Goal: Task Accomplishment & Management: Manage account settings

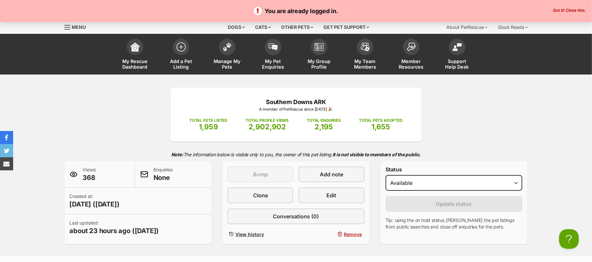
click at [560, 10] on button "Got it! Close this." at bounding box center [569, 10] width 36 height 5
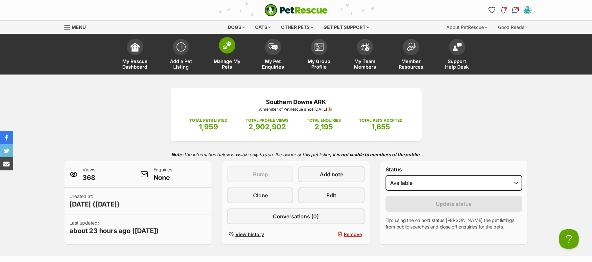
click at [227, 50] on img at bounding box center [226, 45] width 9 height 9
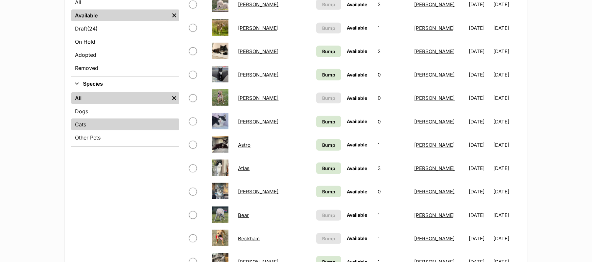
scroll to position [263, 0]
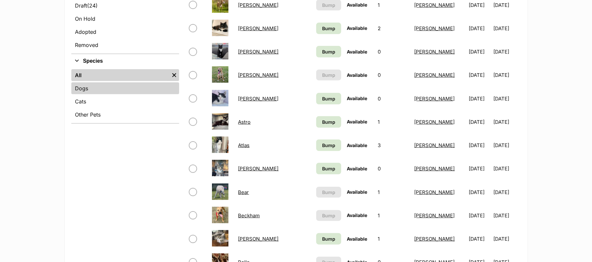
click at [83, 94] on link "Dogs" at bounding box center [125, 88] width 108 height 12
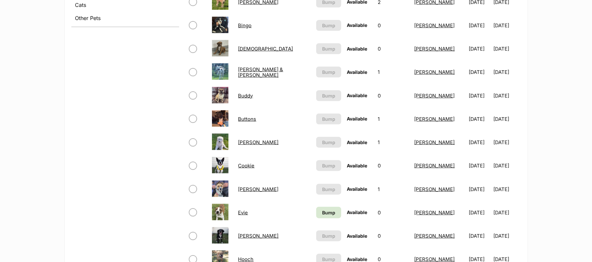
scroll to position [394, 0]
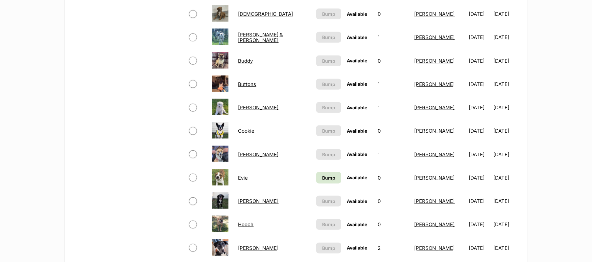
click at [244, 181] on link "Evie" at bounding box center [243, 178] width 10 height 6
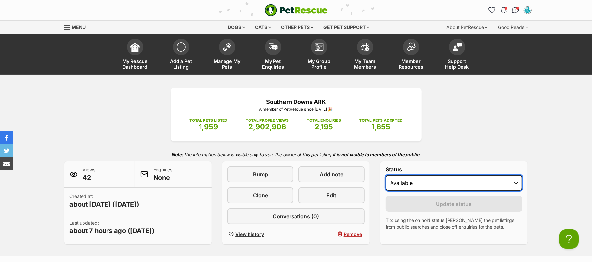
click at [514, 191] on select "Draft Available On hold Adopted" at bounding box center [453, 183] width 137 height 16
select select "on_hold"
click at [388, 191] on select "Draft Available On hold Adopted" at bounding box center [453, 183] width 137 height 16
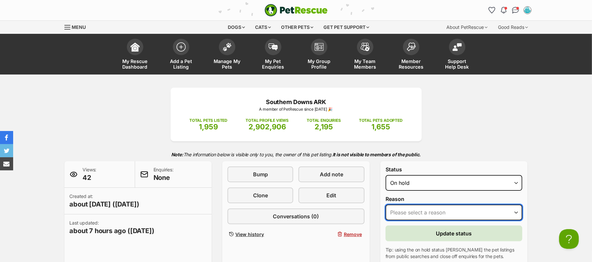
click at [515, 220] on select "Please select a reason Medical reasons Reviewing applications Adoption pending …" at bounding box center [453, 213] width 137 height 16
select select "reviewing_applications"
click at [388, 220] on select "Please select a reason Medical reasons Reviewing applications Adoption pending …" at bounding box center [453, 213] width 137 height 16
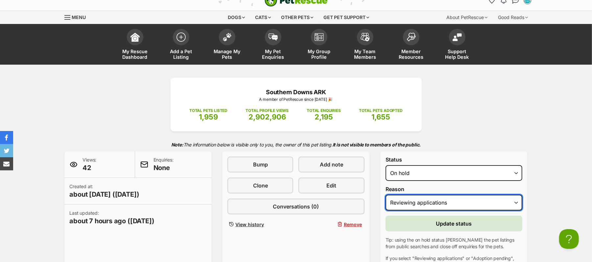
scroll to position [44, 0]
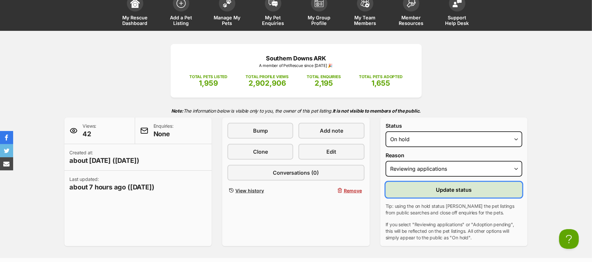
click at [460, 194] on span "Update status" at bounding box center [454, 190] width 36 height 8
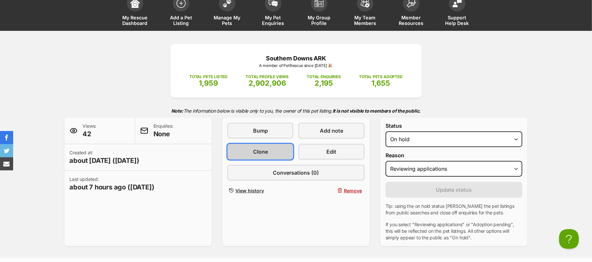
click at [259, 156] on span "Clone" at bounding box center [260, 152] width 15 height 8
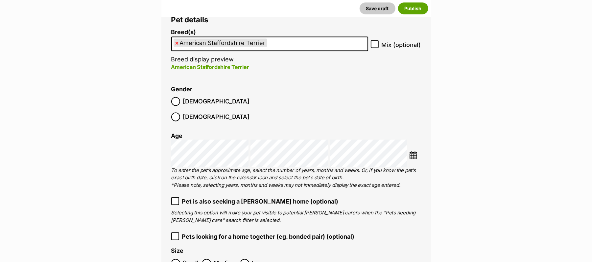
scroll to position [832, 0]
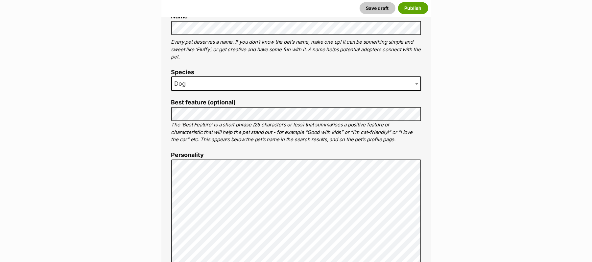
scroll to position [306, 0]
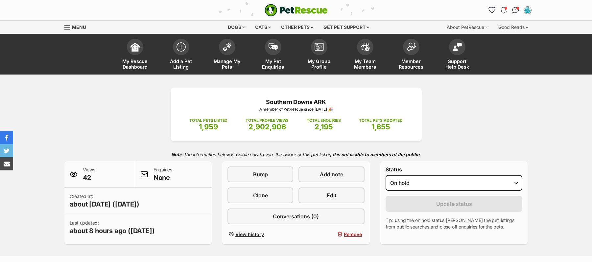
select select "on_hold"
click at [224, 50] on img at bounding box center [226, 45] width 9 height 9
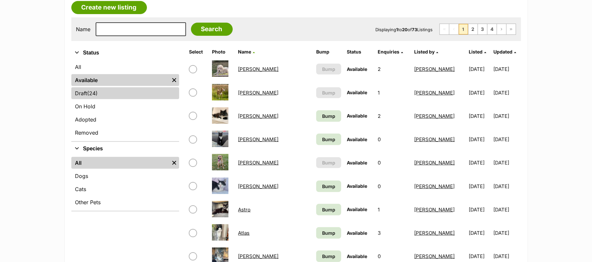
click at [89, 99] on link "Draft (24) Items" at bounding box center [125, 93] width 108 height 12
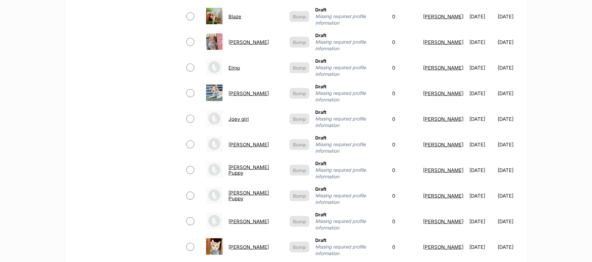
scroll to position [394, 0]
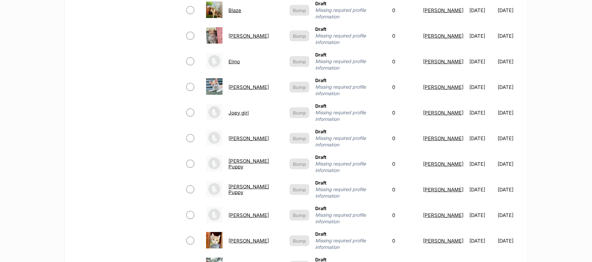
click at [237, 116] on link "Joey girl" at bounding box center [238, 113] width 20 height 6
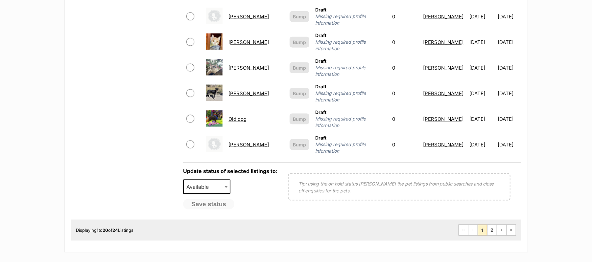
scroll to position [613, 0]
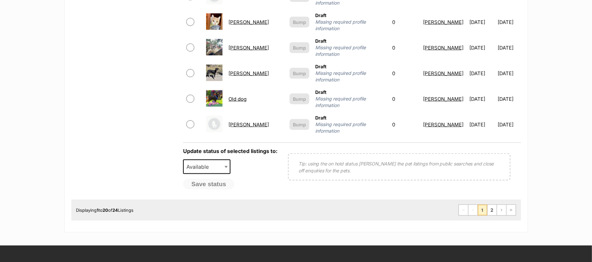
click at [233, 77] on link "[PERSON_NAME]" at bounding box center [248, 73] width 40 height 6
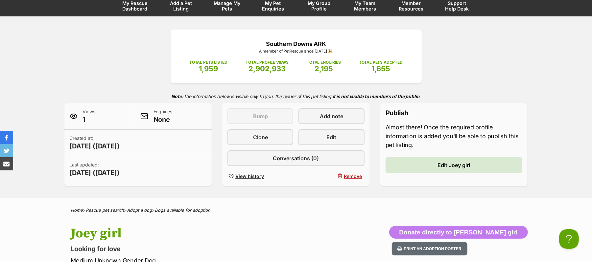
scroll to position [44, 0]
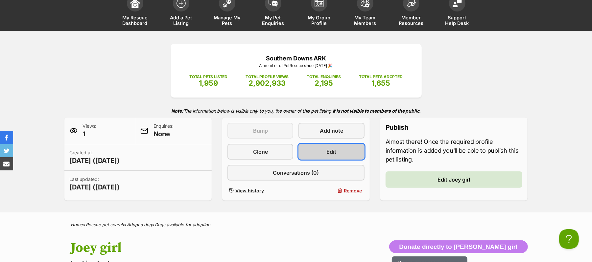
click at [330, 156] on span "Edit" at bounding box center [332, 152] width 10 height 8
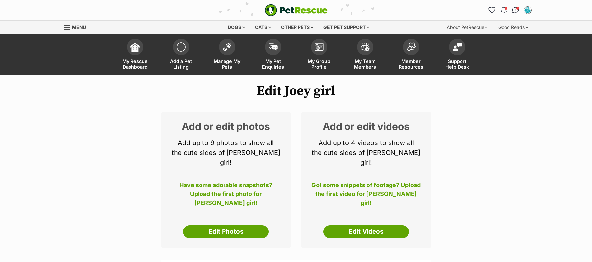
select select
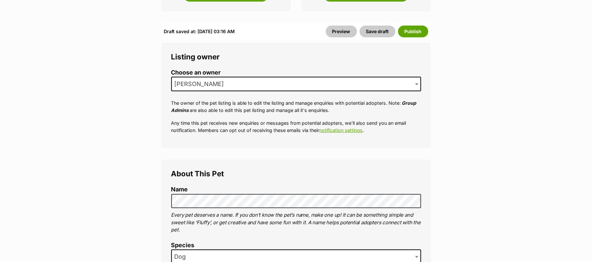
scroll to position [306, 0]
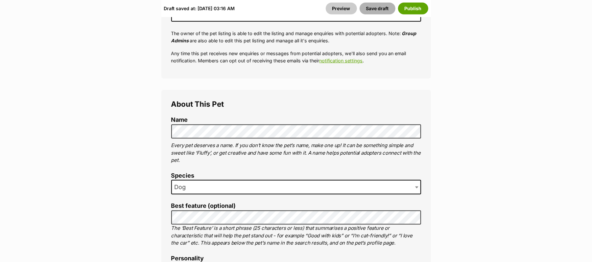
click at [364, 11] on button "Save draft" at bounding box center [377, 8] width 36 height 12
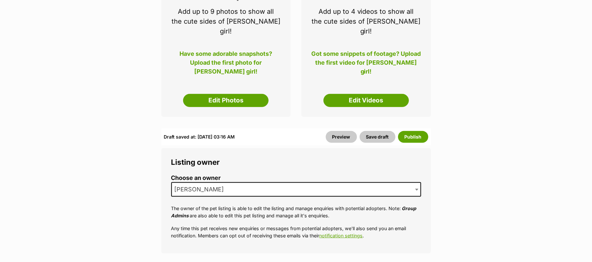
scroll to position [0, 0]
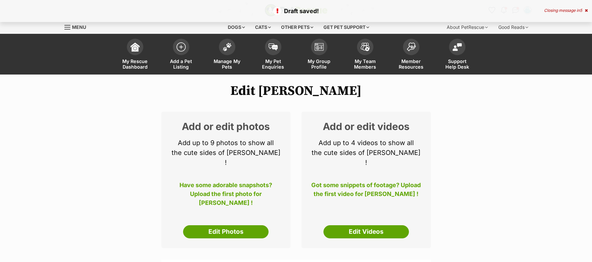
select select
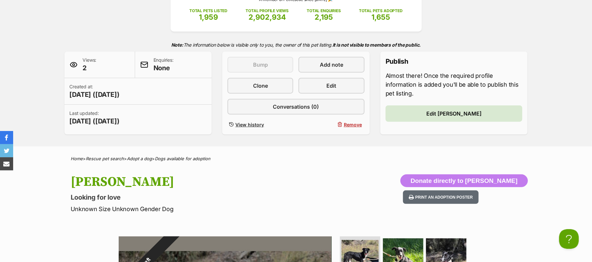
scroll to position [131, 0]
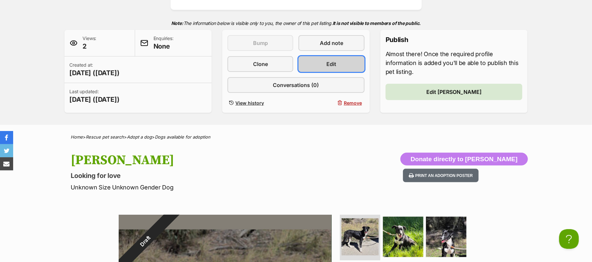
click at [329, 68] on span "Edit" at bounding box center [332, 64] width 10 height 8
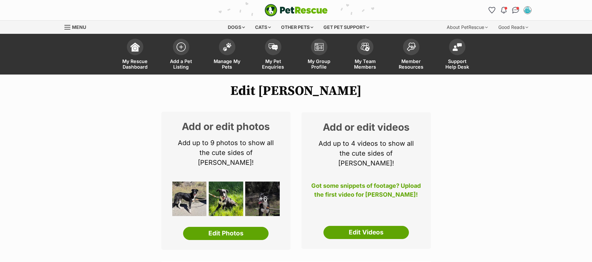
select select
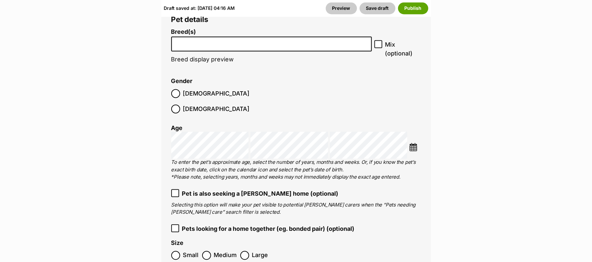
scroll to position [920, 0]
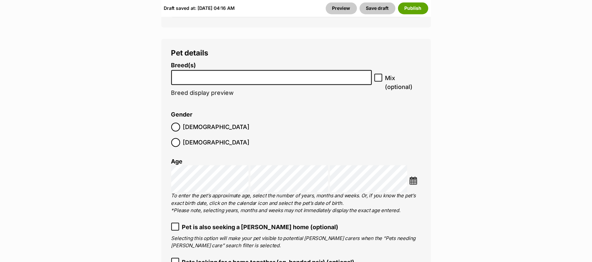
click at [232, 11] on button "Generate the profile" at bounding box center [214, 3] width 72 height 15
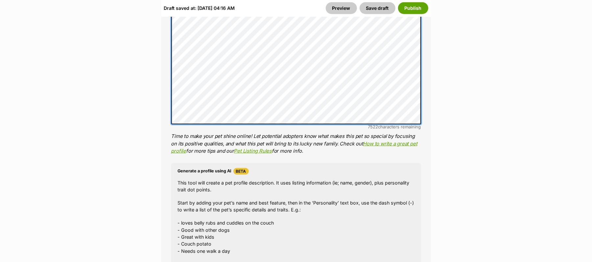
scroll to position [115, 0]
click at [399, 155] on li "Personality 7522 characters remaining Time to make your pet shine online! Let p…" at bounding box center [296, 64] width 250 height 182
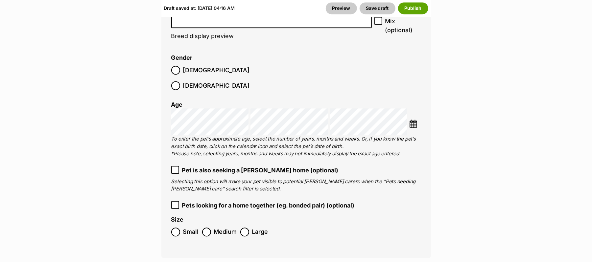
scroll to position [1007, 0]
